Goal: Transaction & Acquisition: Purchase product/service

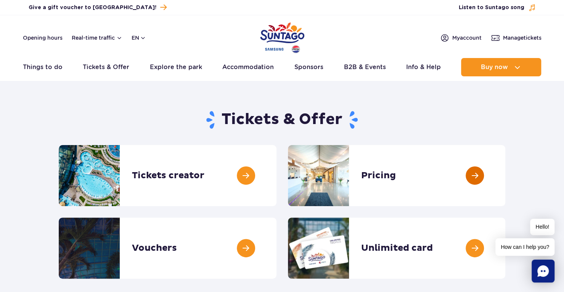
click at [505, 176] on link at bounding box center [505, 175] width 0 height 61
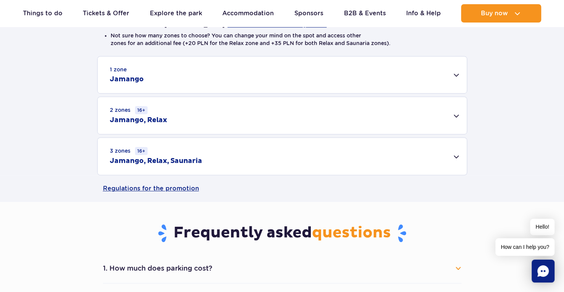
scroll to position [229, 0]
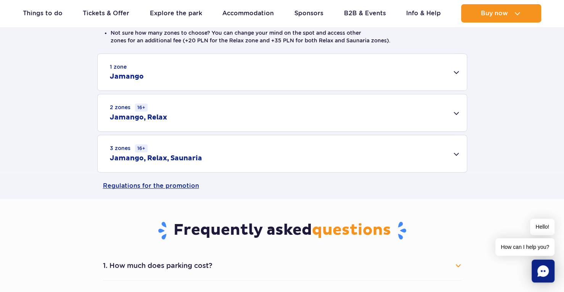
click at [455, 74] on div "1 zone Jamango" at bounding box center [282, 72] width 369 height 37
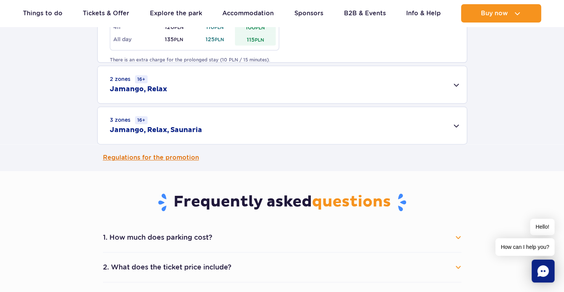
scroll to position [610, 0]
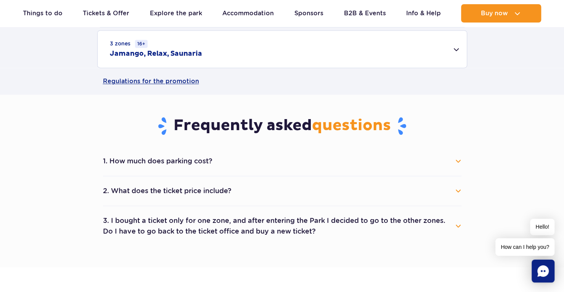
click at [214, 163] on button "1. How much does parking cost?" at bounding box center [282, 160] width 358 height 17
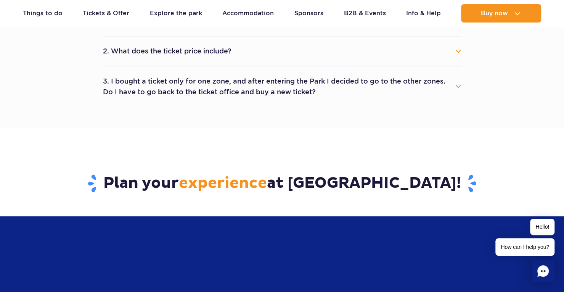
scroll to position [762, 0]
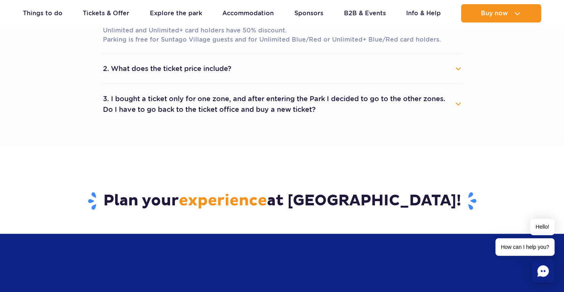
click at [209, 63] on button "2. What does the ticket price include?" at bounding box center [282, 68] width 358 height 17
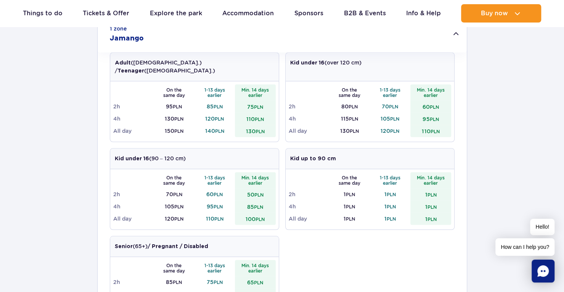
scroll to position [76, 0]
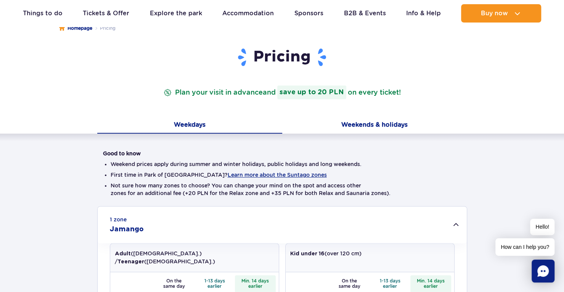
click at [372, 122] on button "Weekends & holidays" at bounding box center [374, 125] width 185 height 16
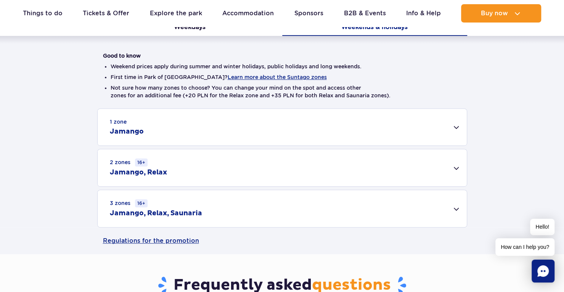
scroll to position [191, 0]
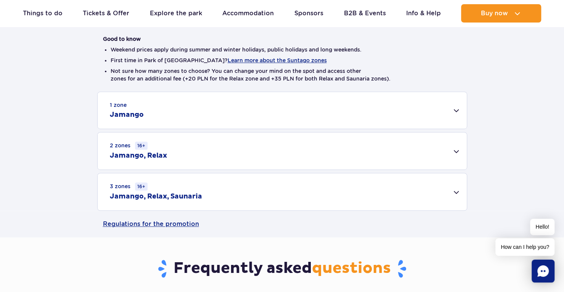
click at [454, 111] on div "1 zone Jamango" at bounding box center [282, 110] width 369 height 37
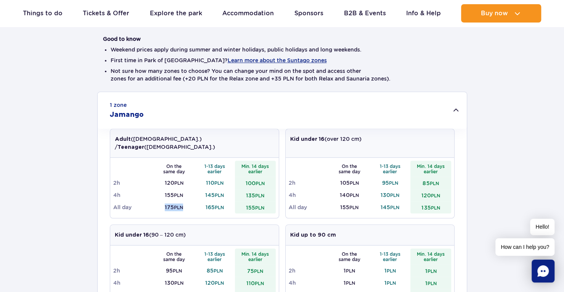
drag, startPoint x: 162, startPoint y: 197, endPoint x: 184, endPoint y: 198, distance: 21.7
click at [184, 201] on td "175 PLN" at bounding box center [174, 207] width 41 height 12
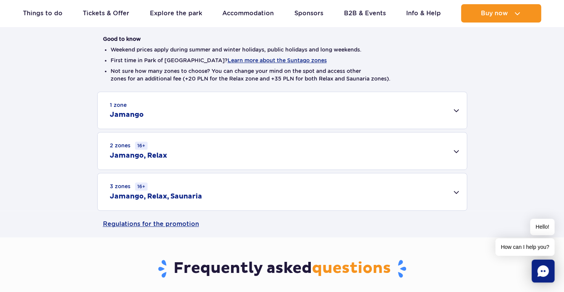
click at [139, 115] on h2 "Jamango" at bounding box center [127, 114] width 34 height 9
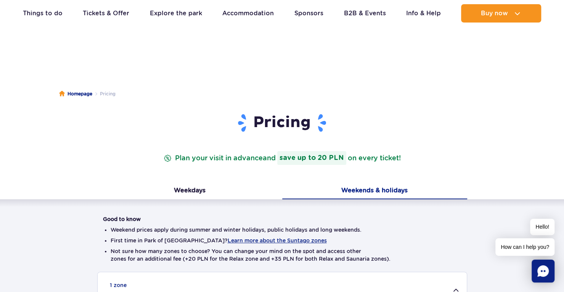
scroll to position [0, 0]
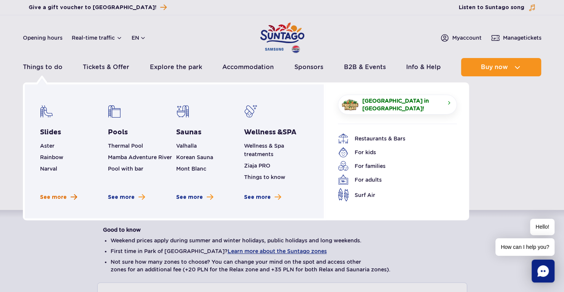
click at [59, 195] on span "See more" at bounding box center [53, 197] width 27 height 8
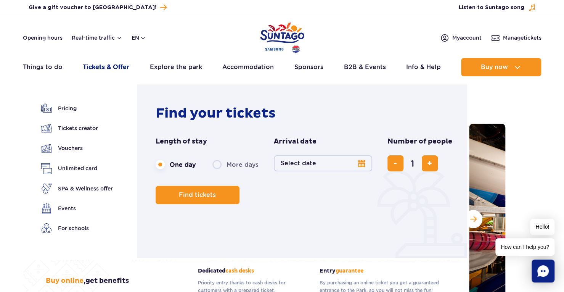
click at [112, 64] on link "Tickets & Offer" at bounding box center [106, 67] width 46 height 18
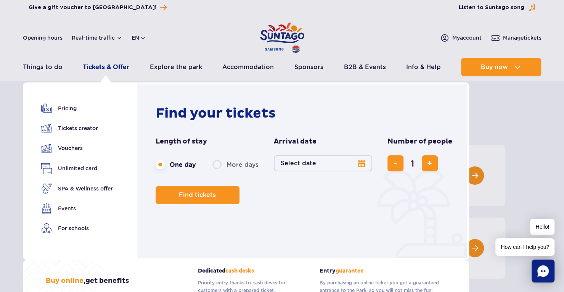
click at [102, 70] on link "Tickets & Offer" at bounding box center [106, 67] width 46 height 18
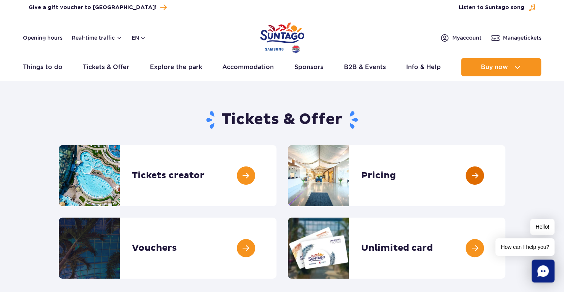
click at [505, 174] on link at bounding box center [505, 175] width 0 height 61
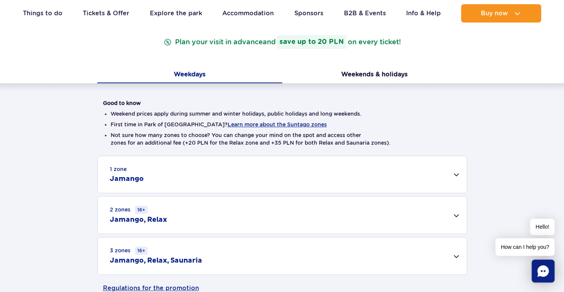
scroll to position [152, 0]
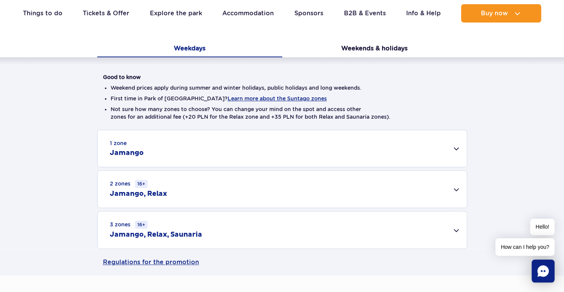
click at [456, 148] on div "1 zone Jamango" at bounding box center [282, 148] width 369 height 37
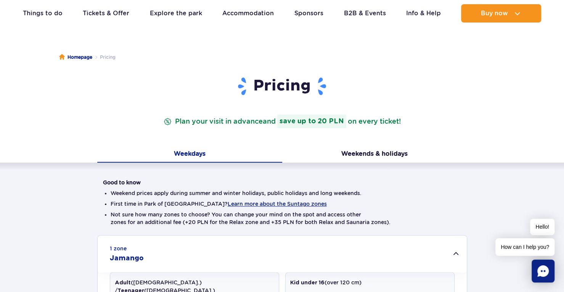
scroll to position [38, 0]
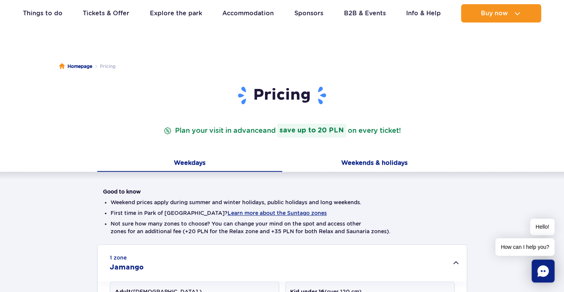
click at [363, 160] on button "Weekends & holidays" at bounding box center [374, 164] width 185 height 16
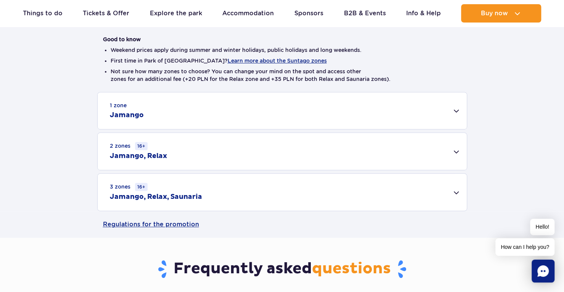
scroll to position [191, 0]
click at [136, 114] on h2 "Jamango" at bounding box center [127, 114] width 34 height 9
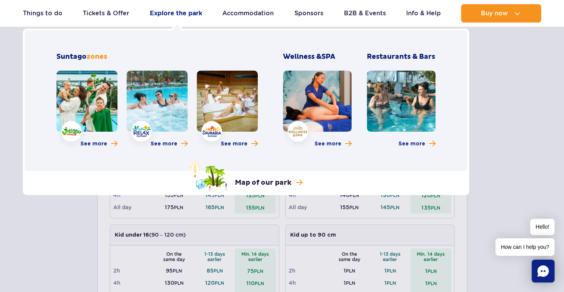
click at [172, 11] on link "Explore the park" at bounding box center [176, 13] width 52 height 18
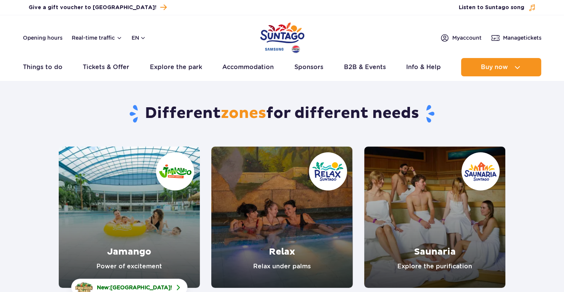
click at [127, 180] on link "Jamango" at bounding box center [129, 216] width 141 height 141
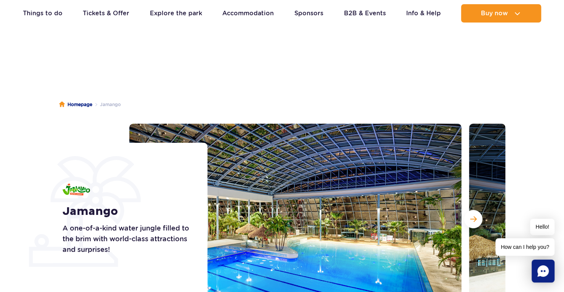
scroll to position [76, 0]
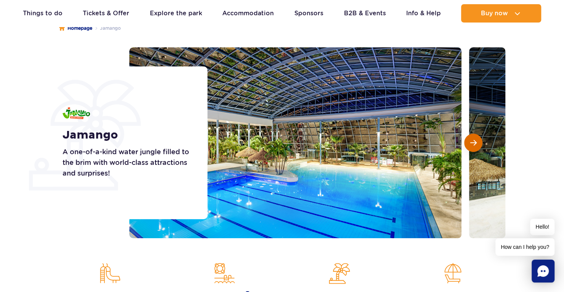
click at [475, 141] on span "Next slide" at bounding box center [473, 142] width 6 height 7
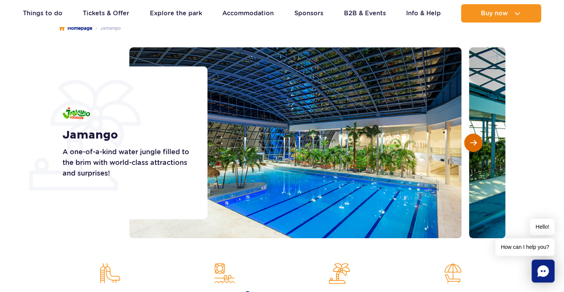
click at [475, 141] on span "Next slide" at bounding box center [473, 142] width 6 height 7
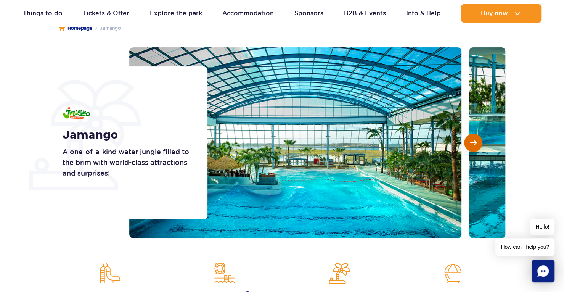
click at [475, 141] on span "Next slide" at bounding box center [473, 142] width 6 height 7
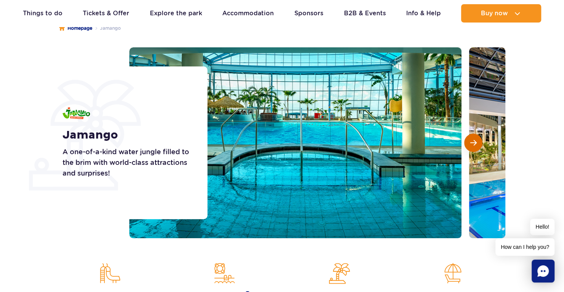
click at [475, 141] on span "Next slide" at bounding box center [473, 142] width 6 height 7
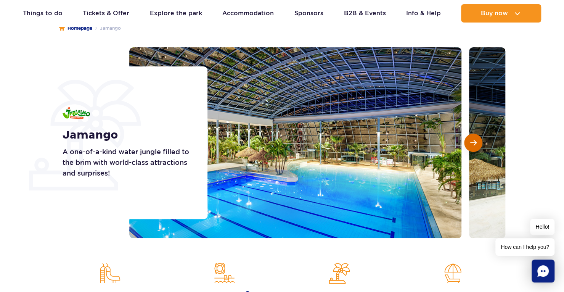
click at [475, 141] on span "Next slide" at bounding box center [473, 142] width 6 height 7
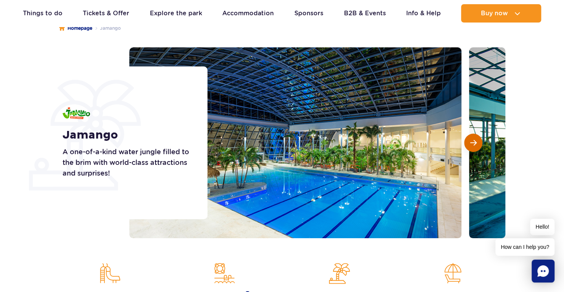
click at [475, 141] on span "Next slide" at bounding box center [473, 142] width 6 height 7
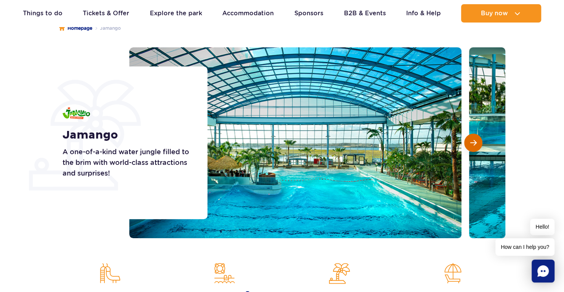
click at [472, 140] on span "Next slide" at bounding box center [473, 142] width 6 height 7
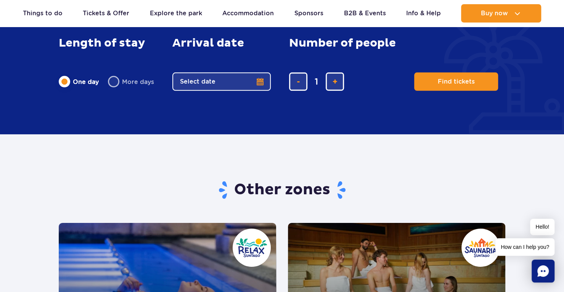
scroll to position [1372, 0]
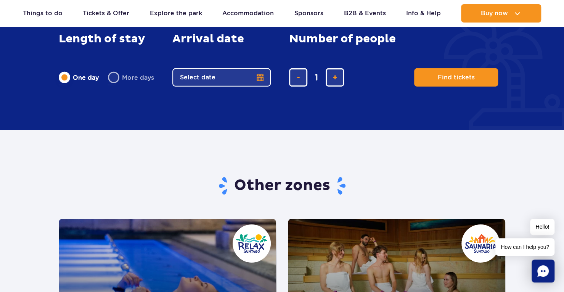
click at [261, 79] on button "Select date" at bounding box center [221, 77] width 98 height 18
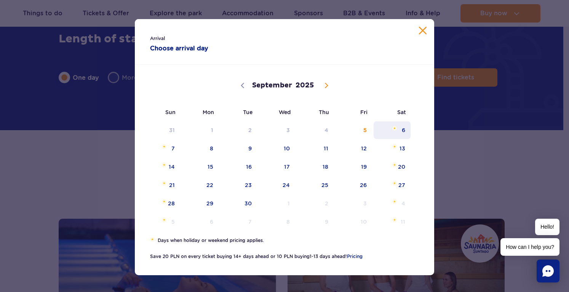
click at [401, 130] on span "6" at bounding box center [392, 130] width 38 height 18
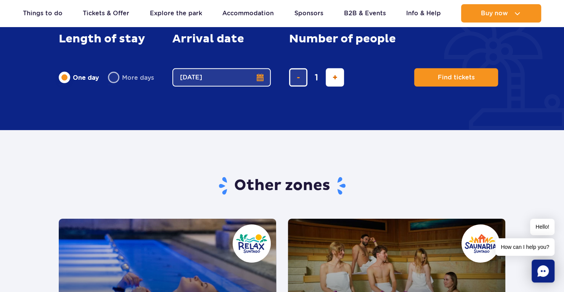
click at [335, 77] on span "add ticket" at bounding box center [334, 77] width 5 height 0
type input "2"
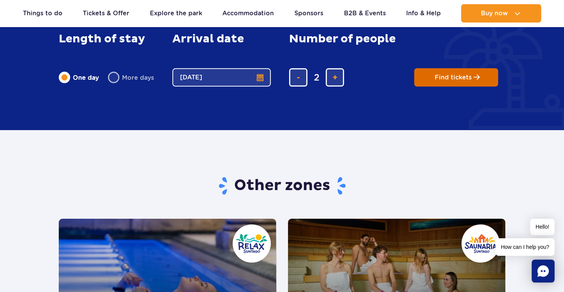
click at [449, 76] on span "Find tickets" at bounding box center [452, 77] width 37 height 7
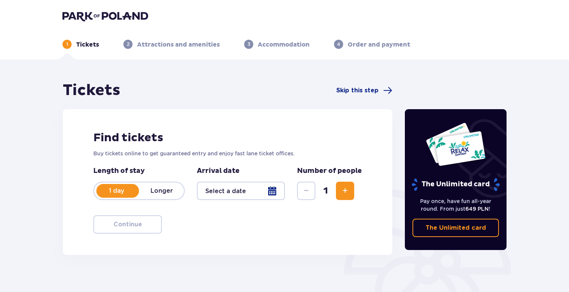
type input "[DATE]"
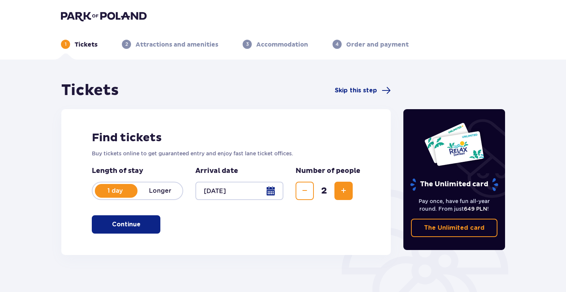
click at [129, 228] on p "Continue" at bounding box center [126, 224] width 29 height 8
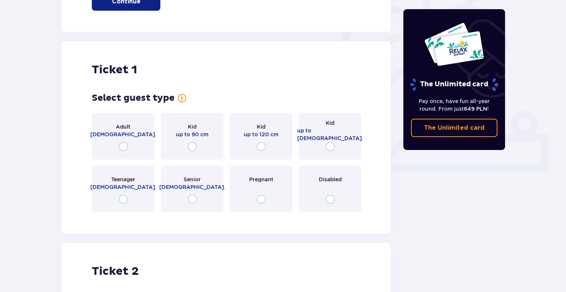
scroll to position [255, 0]
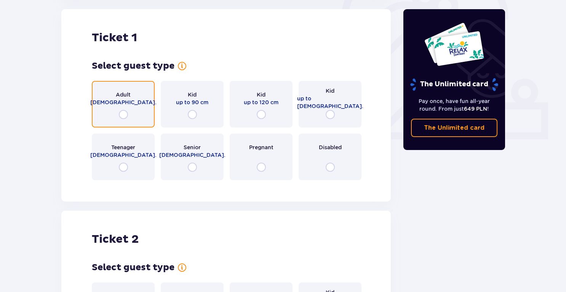
click at [125, 114] on input "radio" at bounding box center [123, 114] width 9 height 9
radio input "true"
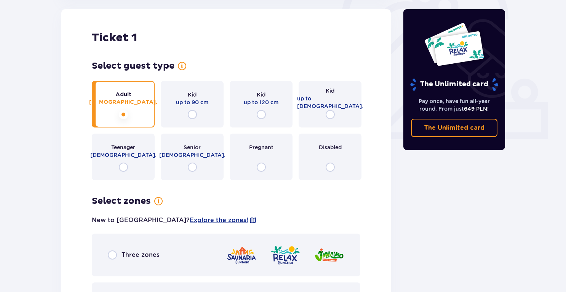
scroll to position [250, 0]
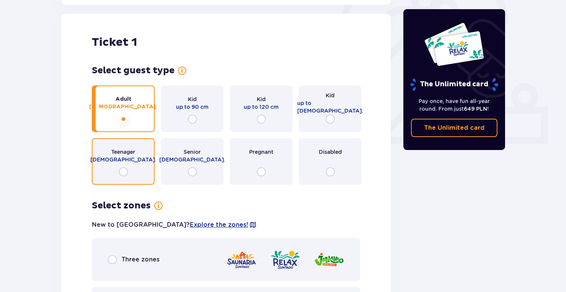
click at [124, 170] on input "radio" at bounding box center [123, 171] width 9 height 9
radio input "true"
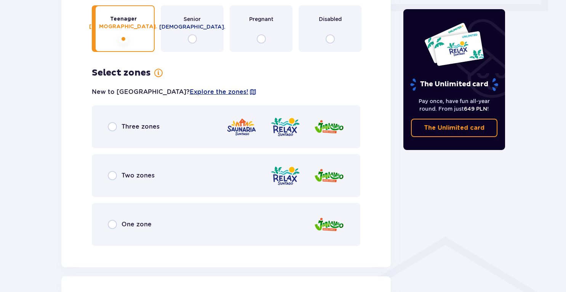
scroll to position [288, 0]
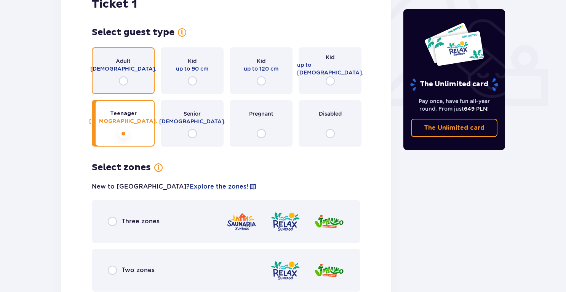
click at [125, 81] on input "radio" at bounding box center [123, 80] width 9 height 9
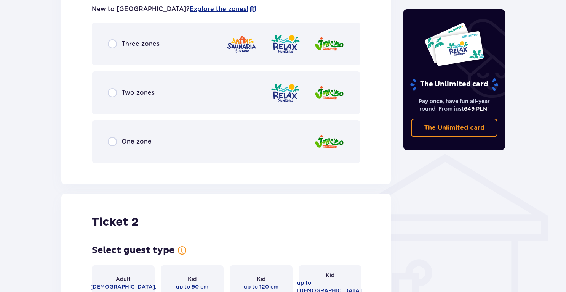
scroll to position [469, 0]
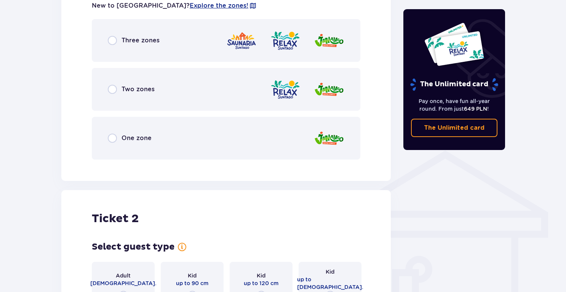
click at [114, 143] on div "One zone" at bounding box center [226, 138] width 269 height 43
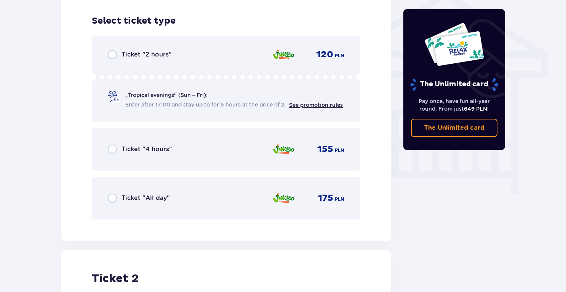
scroll to position [634, 0]
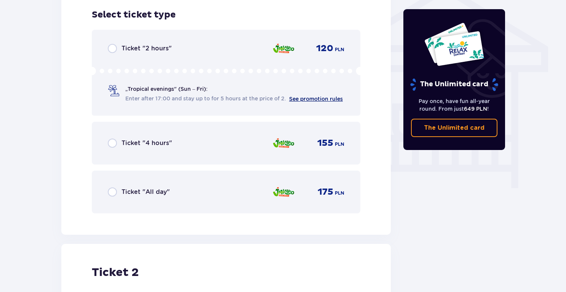
click at [302, 99] on link "See promotion rules" at bounding box center [316, 99] width 54 height 6
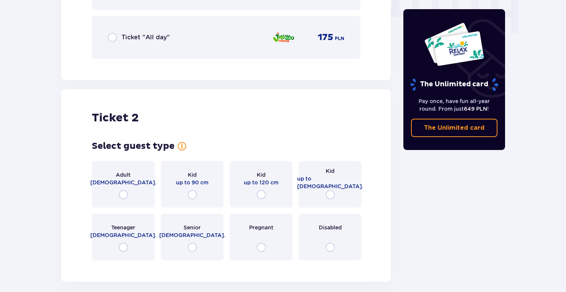
scroll to position [825, 0]
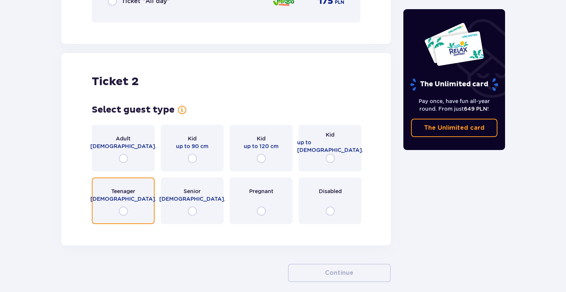
click at [122, 210] on input "radio" at bounding box center [123, 210] width 9 height 9
radio input "true"
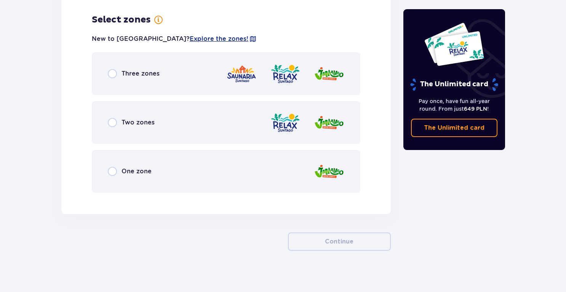
scroll to position [1054, 0]
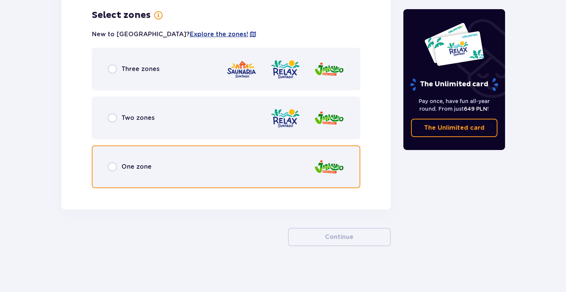
click at [114, 167] on input "radio" at bounding box center [112, 166] width 9 height 9
radio input "true"
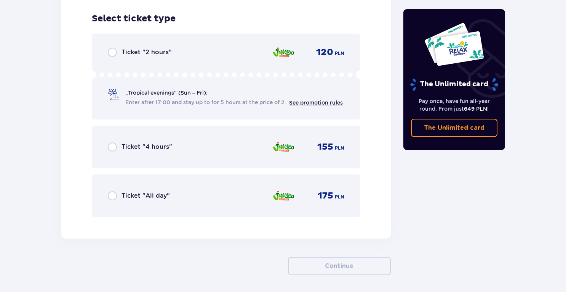
scroll to position [1248, 0]
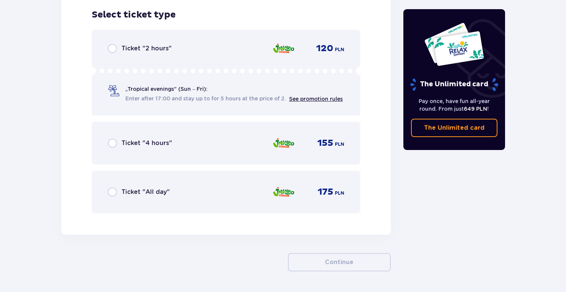
click at [125, 94] on p "Enter after 17:00 and stay up to for 5 hours at the price of 2." at bounding box center [207, 98] width 164 height 8
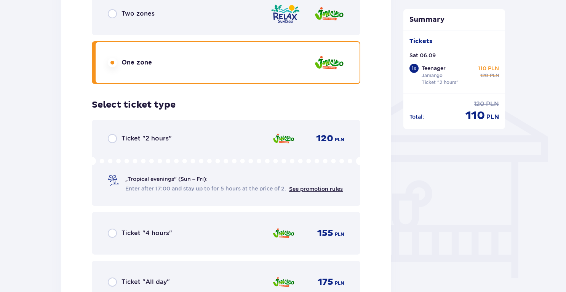
scroll to position [560, 0]
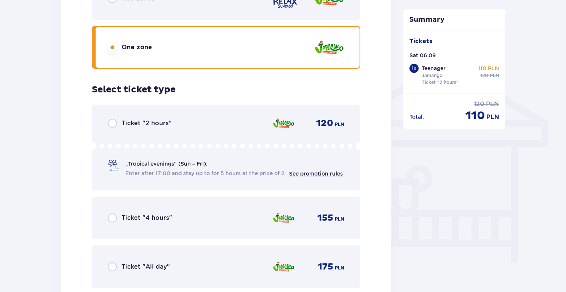
click at [123, 166] on div "„Tropical evenings" (Sun – Fri): Enter after 17:00 and stay up to for 5 hours a…" at bounding box center [225, 169] width 235 height 18
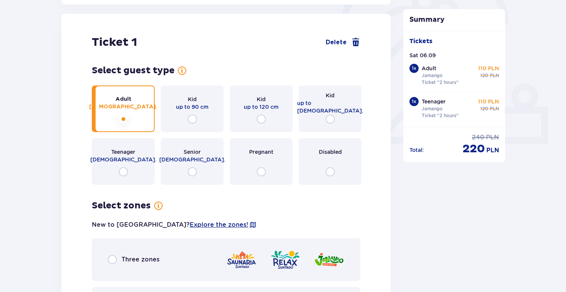
scroll to position [55, 0]
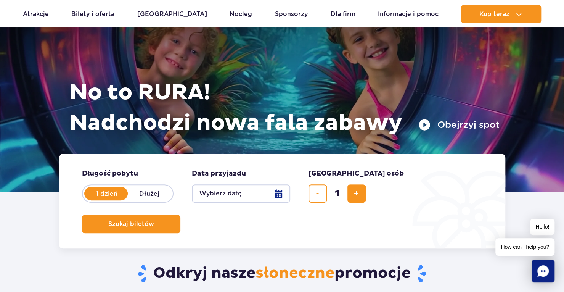
scroll to position [38, 0]
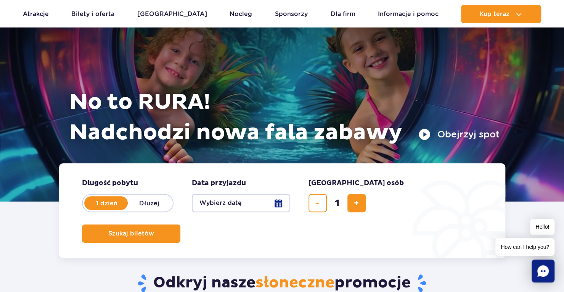
click at [273, 204] on button "Wybierz datę" at bounding box center [241, 203] width 98 height 18
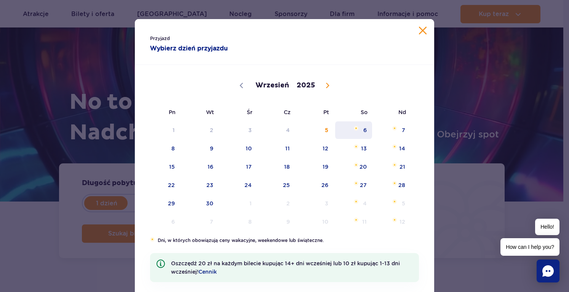
click at [365, 128] on span "6" at bounding box center [354, 130] width 38 height 18
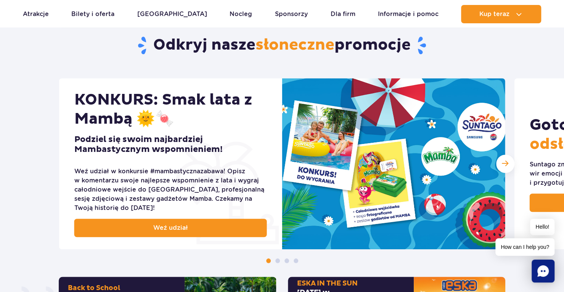
scroll to position [381, 0]
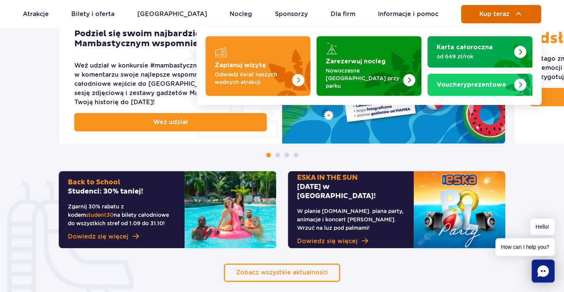
click at [480, 13] on span "Kup teraz" at bounding box center [494, 14] width 30 height 7
click at [480, 14] on span "Kup teraz" at bounding box center [494, 14] width 30 height 7
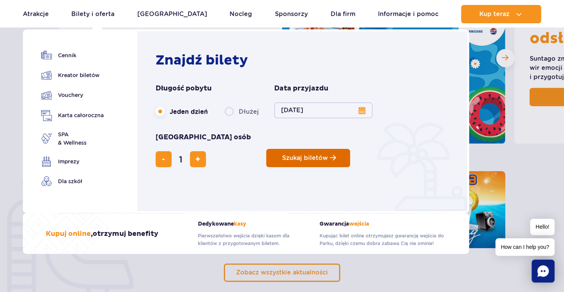
scroll to position [610, 0]
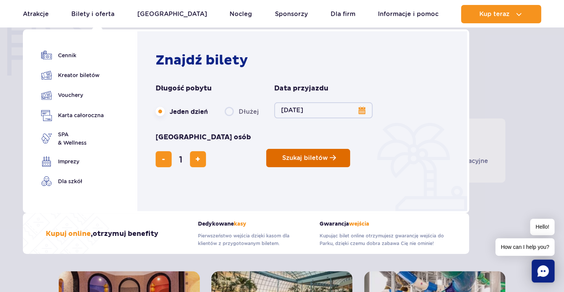
click at [330, 154] on span "Planowanie wizyty w Park of Poland" at bounding box center [333, 157] width 6 height 6
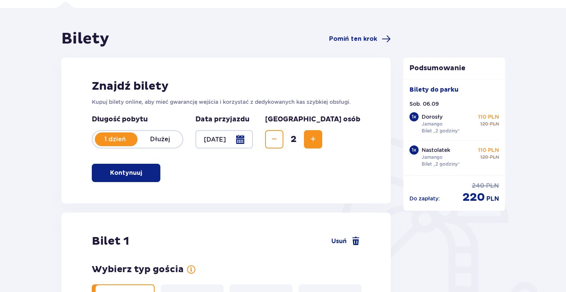
scroll to position [152, 0]
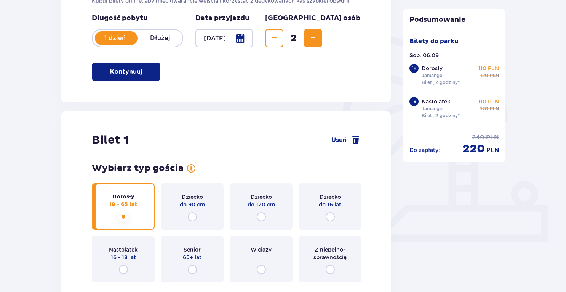
click at [437, 151] on p "Do zapłaty :" at bounding box center [425, 150] width 30 height 8
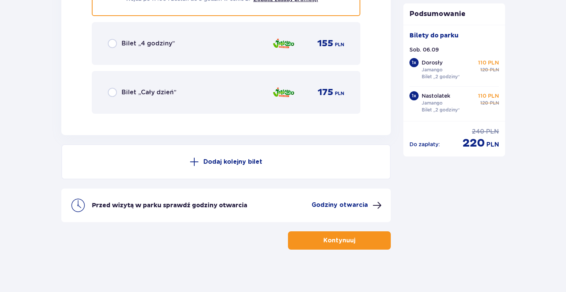
scroll to position [1351, 0]
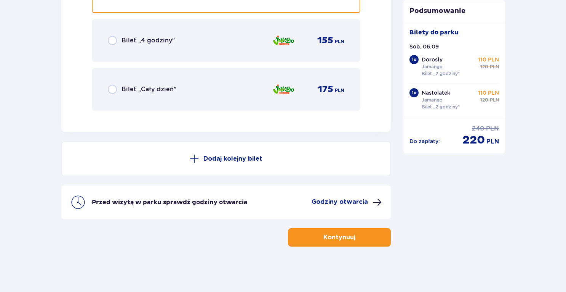
click at [309, 236] on button "Kontynuuj" at bounding box center [339, 237] width 103 height 18
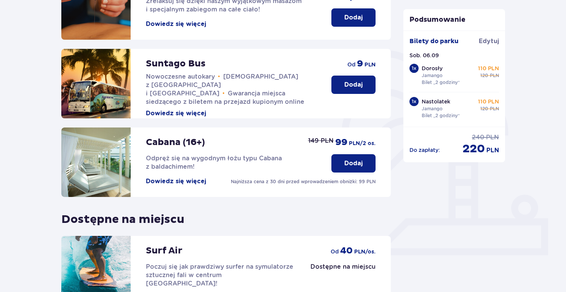
scroll to position [225, 0]
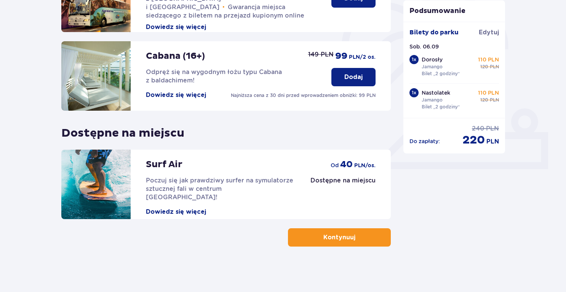
click at [359, 237] on span "button" at bounding box center [357, 236] width 9 height 9
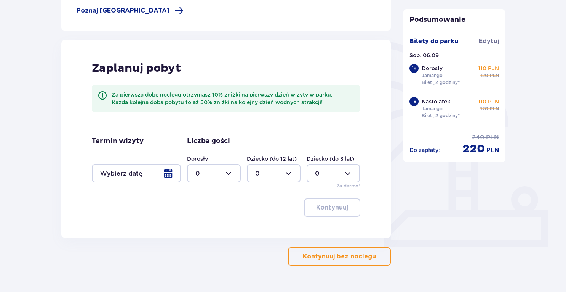
scroll to position [166, 0]
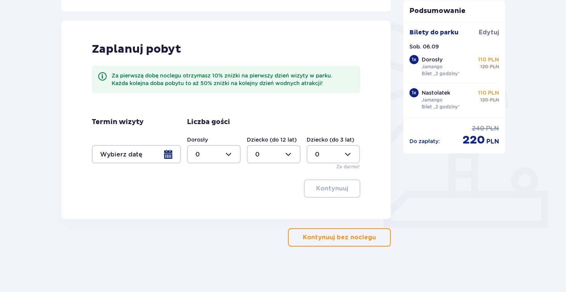
click at [343, 233] on p "Kontynuuj bez noclegu" at bounding box center [339, 237] width 73 height 8
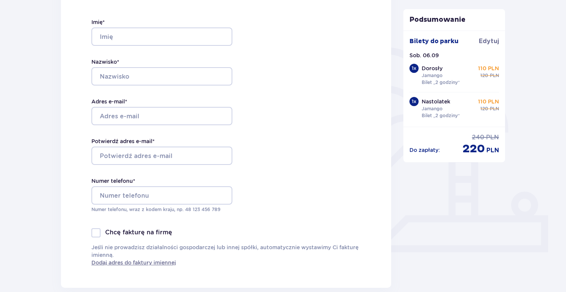
scroll to position [152, 0]
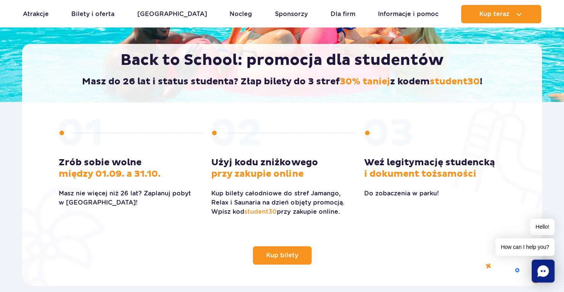
scroll to position [152, 0]
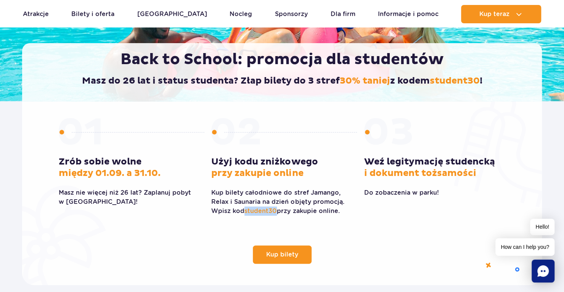
drag, startPoint x: 277, startPoint y: 211, endPoint x: 245, endPoint y: 208, distance: 31.7
click at [245, 208] on p "Kup bilety całodniowe do stref Jamango, Relax i Saunaria na dzień objęty promoc…" at bounding box center [281, 201] width 141 height 27
copy span "student30"
click at [278, 255] on span "Kup bilety" at bounding box center [276, 254] width 32 height 6
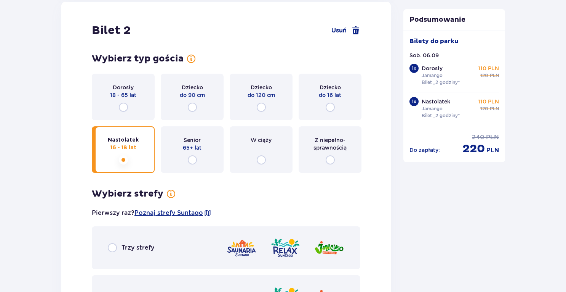
scroll to position [953, 0]
